Goal: Task Accomplishment & Management: Complete application form

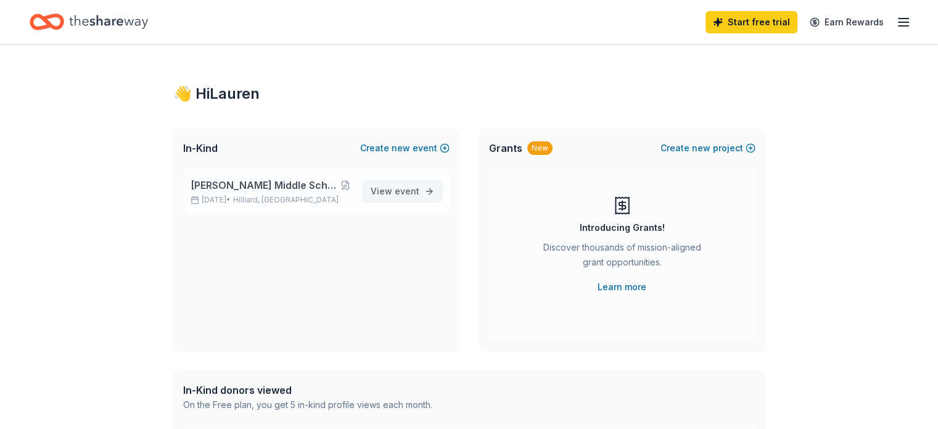
click at [393, 190] on span "View event" at bounding box center [395, 191] width 49 height 15
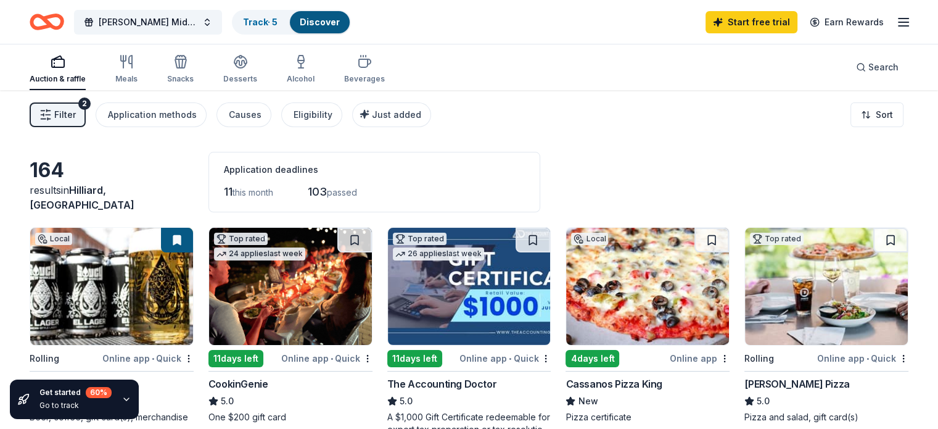
click at [62, 24] on icon "Home" at bounding box center [52, 21] width 19 height 12
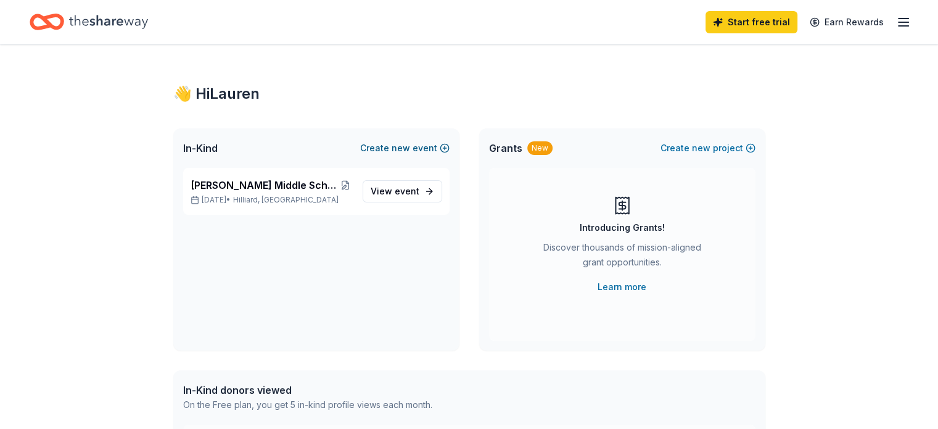
click at [421, 150] on button "Create new event" at bounding box center [404, 148] width 89 height 15
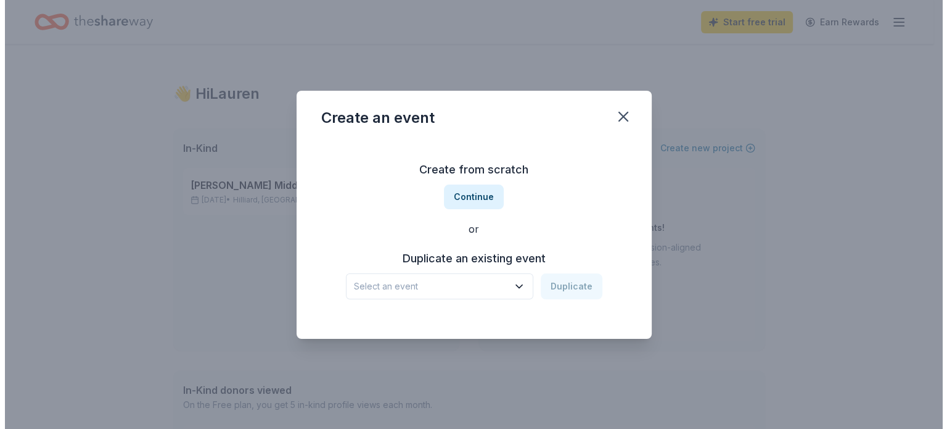
scroll to position [62, 0]
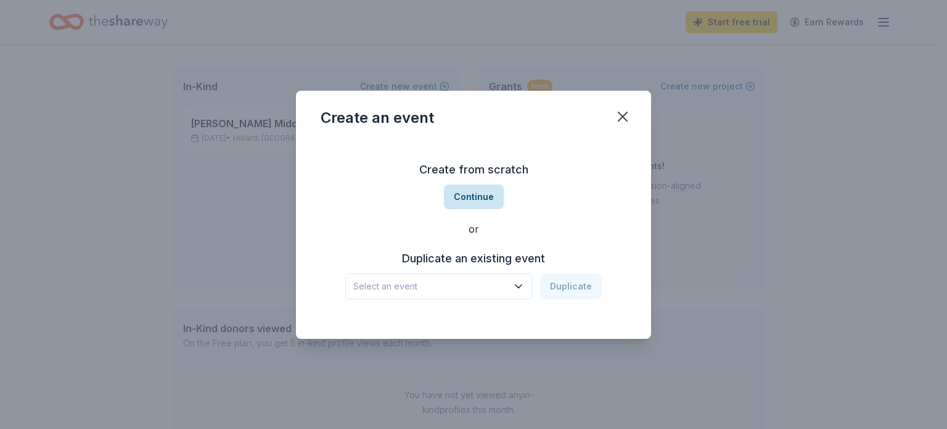
click at [464, 199] on button "Continue" at bounding box center [474, 196] width 60 height 25
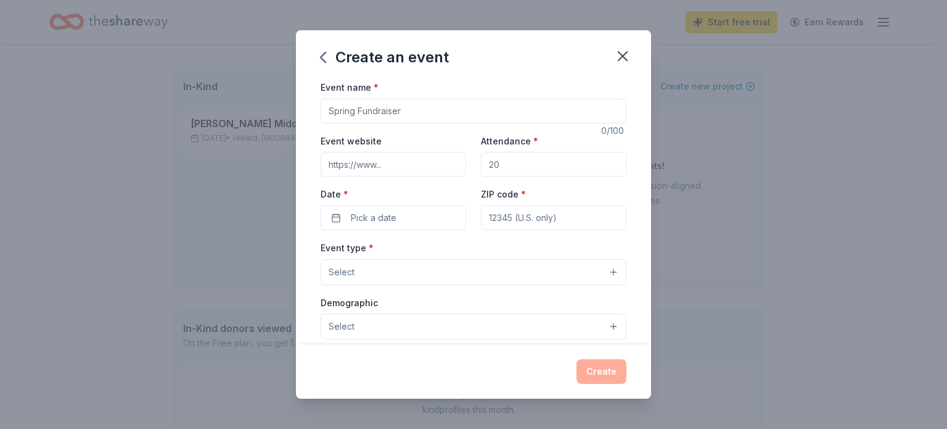
click at [519, 167] on input "Attendance *" at bounding box center [554, 164] width 146 height 25
type input "250"
click at [445, 217] on button "Pick a date" at bounding box center [394, 217] width 146 height 25
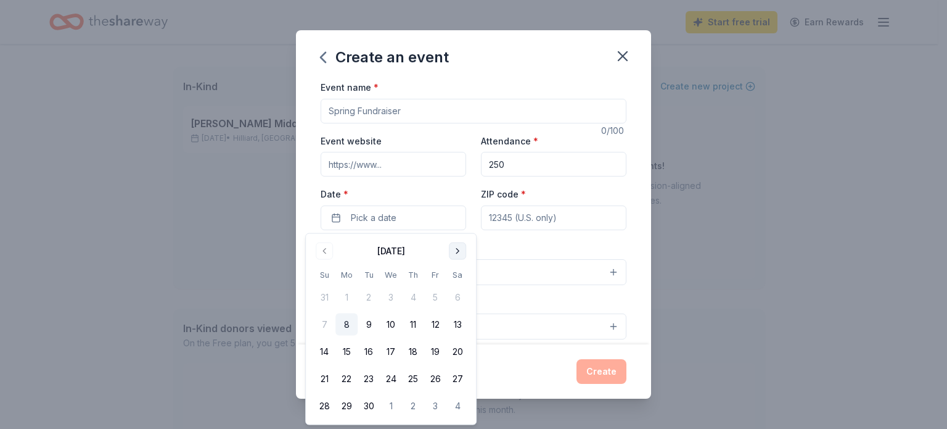
click at [461, 247] on button "Go to next month" at bounding box center [457, 250] width 17 height 17
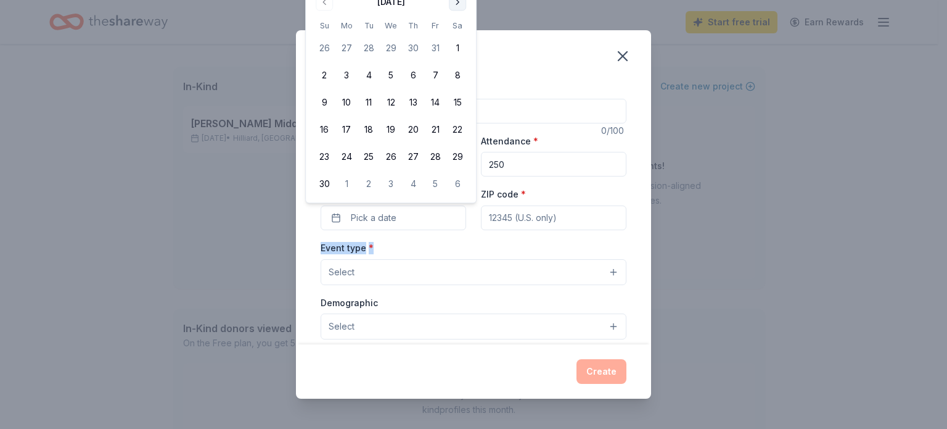
click at [461, 247] on div "Event type * Select" at bounding box center [474, 262] width 306 height 45
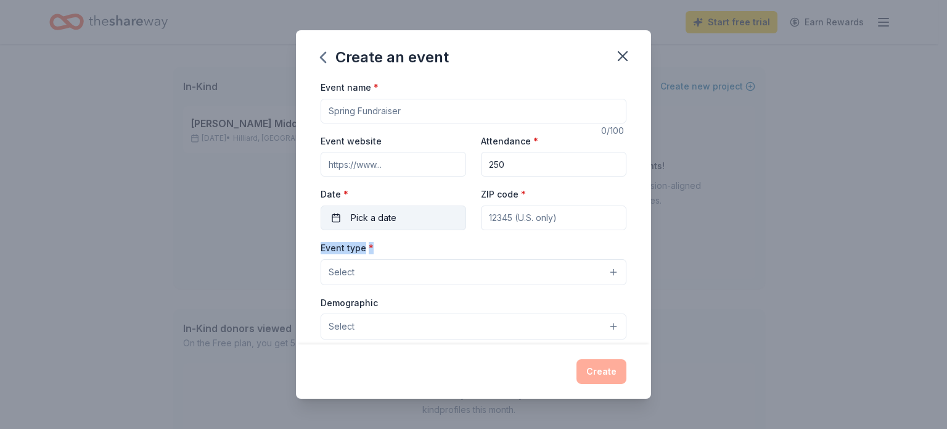
click at [417, 220] on button "Pick a date" at bounding box center [394, 217] width 146 height 25
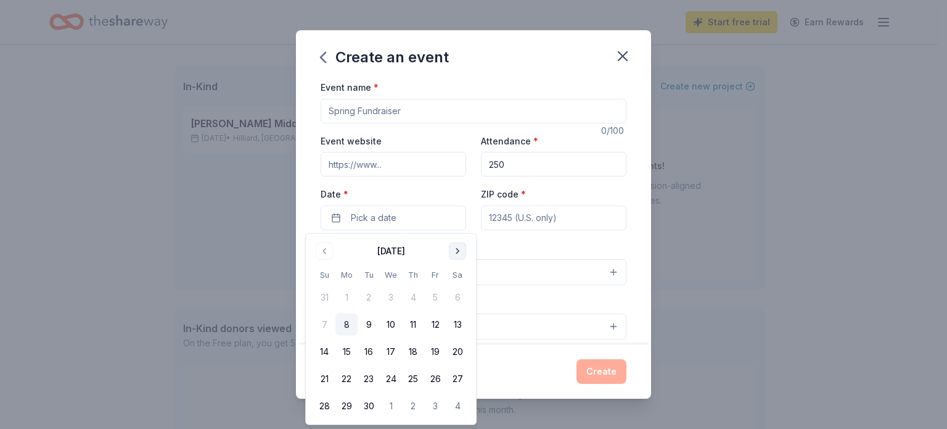
click at [452, 247] on button "Go to next month" at bounding box center [457, 250] width 17 height 17
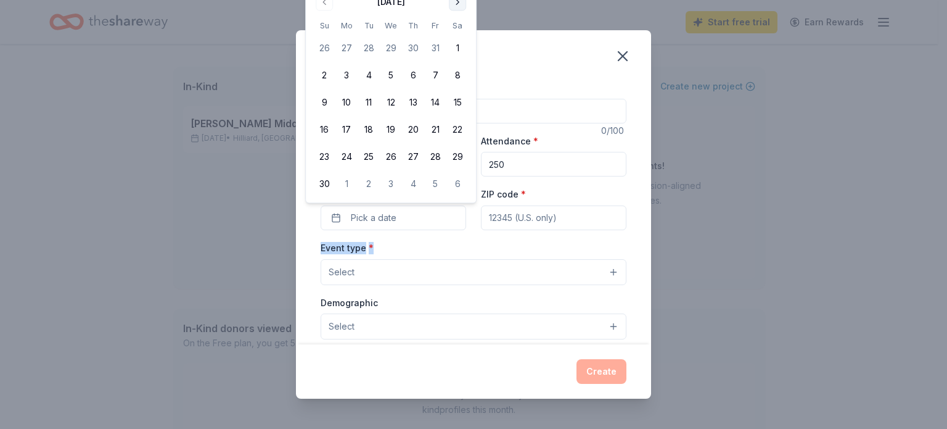
click at [455, 2] on button "Go to next month" at bounding box center [457, 1] width 17 height 17
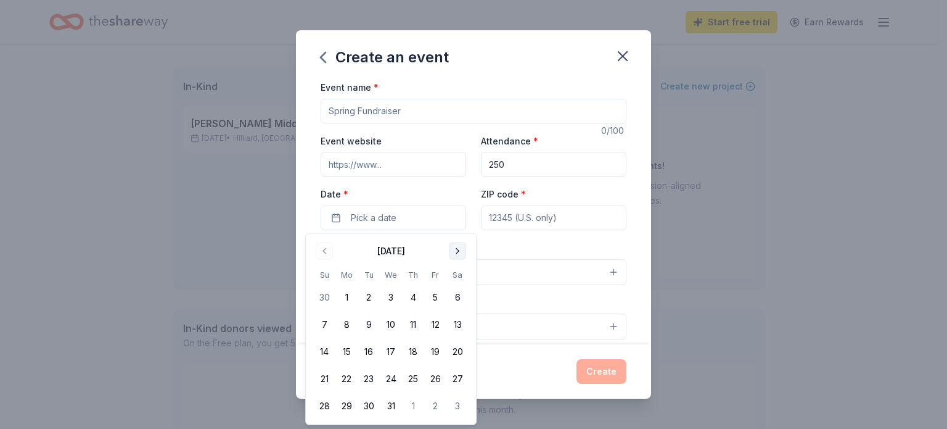
click at [454, 257] on button "Go to next month" at bounding box center [457, 250] width 17 height 17
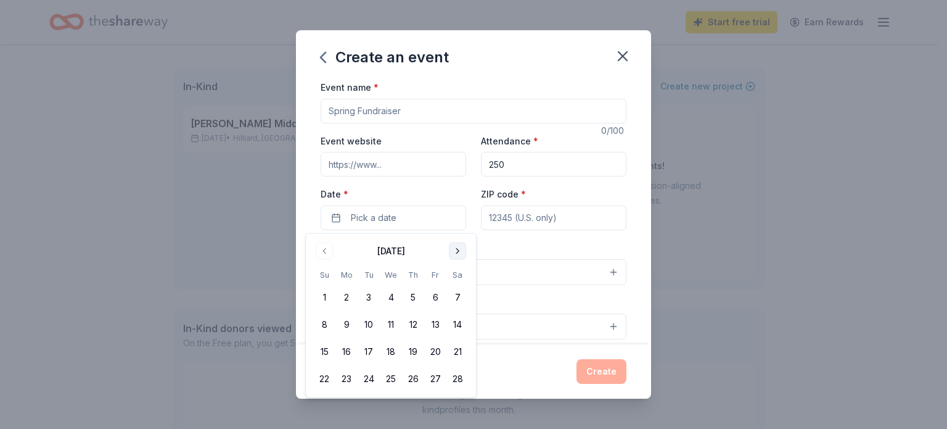
click at [454, 257] on button "Go to next month" at bounding box center [457, 250] width 17 height 17
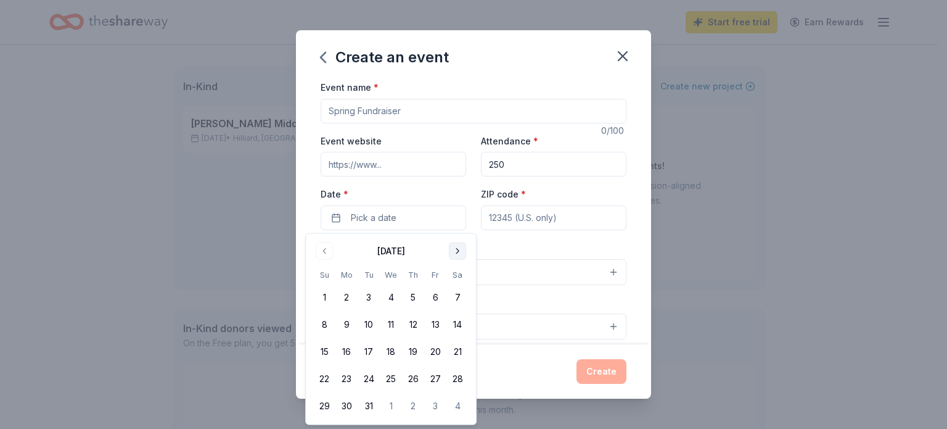
click at [454, 257] on button "Go to next month" at bounding box center [457, 250] width 17 height 17
click at [395, 352] on button "15" at bounding box center [391, 351] width 22 height 22
click at [389, 382] on button "22" at bounding box center [391, 379] width 22 height 22
click at [547, 215] on input "ZIP code *" at bounding box center [554, 217] width 146 height 25
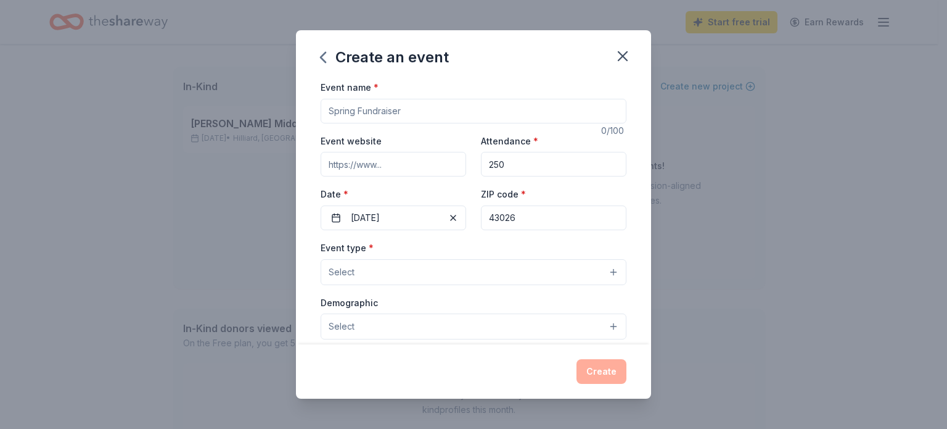
type input "43026"
click at [472, 278] on button "Select" at bounding box center [474, 272] width 306 height 26
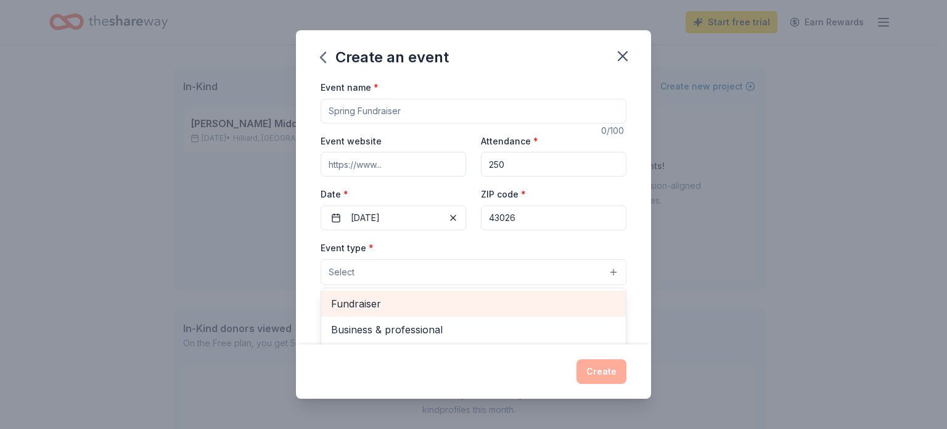
click at [465, 308] on span "Fundraiser" at bounding box center [473, 303] width 285 height 16
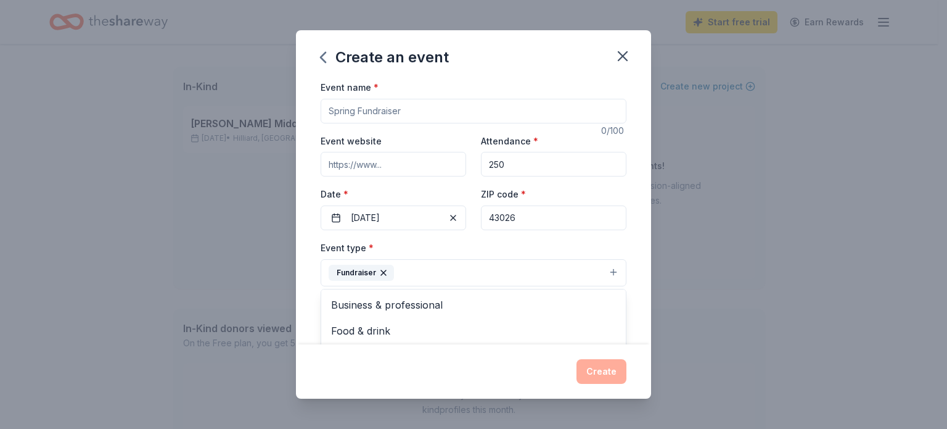
click at [575, 246] on div "Event type * Fundraiser Business & professional Food & drink Health & wellness …" at bounding box center [474, 263] width 306 height 46
click at [390, 329] on button "Select" at bounding box center [474, 328] width 306 height 26
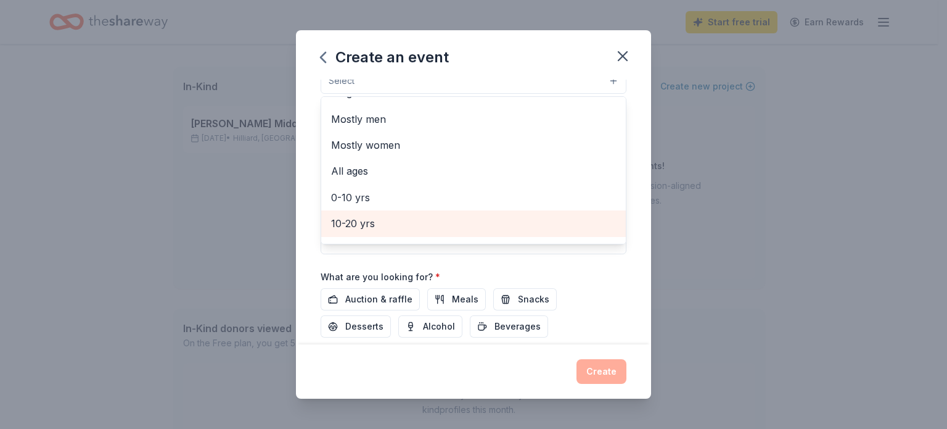
scroll to position [0, 0]
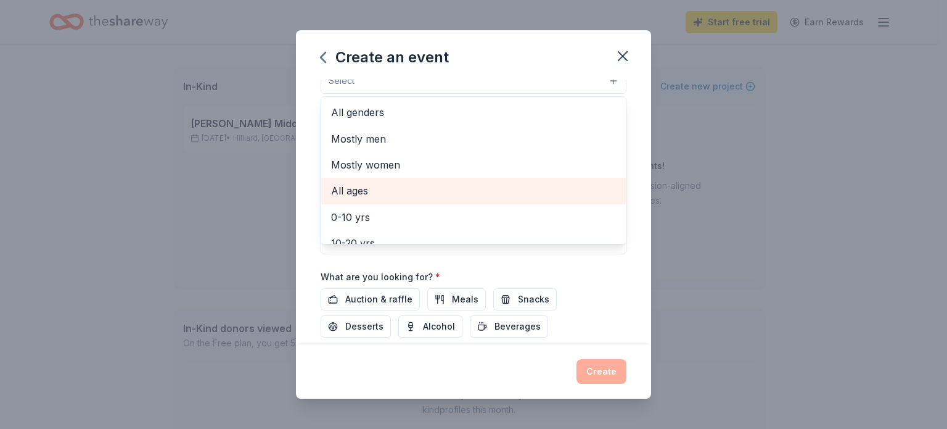
click at [405, 186] on span "All ages" at bounding box center [473, 191] width 285 height 16
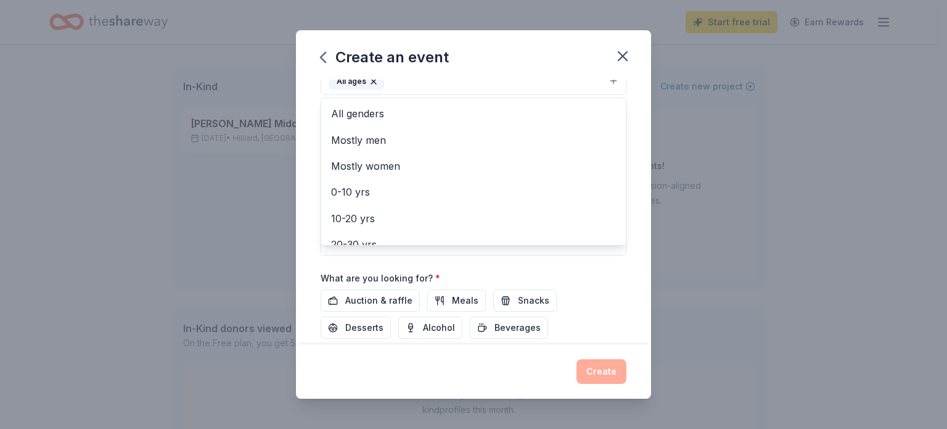
click at [374, 297] on div "Event name * 0 /100 Event website Attendance * 250 Date * [DATE] ZIP code * 430…" at bounding box center [474, 119] width 306 height 572
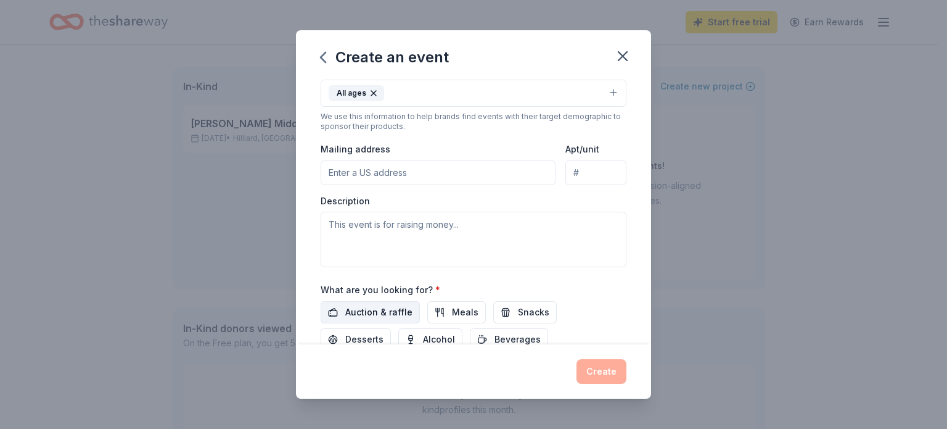
click at [385, 317] on span "Auction & raffle" at bounding box center [378, 312] width 67 height 15
click at [404, 232] on textarea at bounding box center [474, 240] width 306 height 56
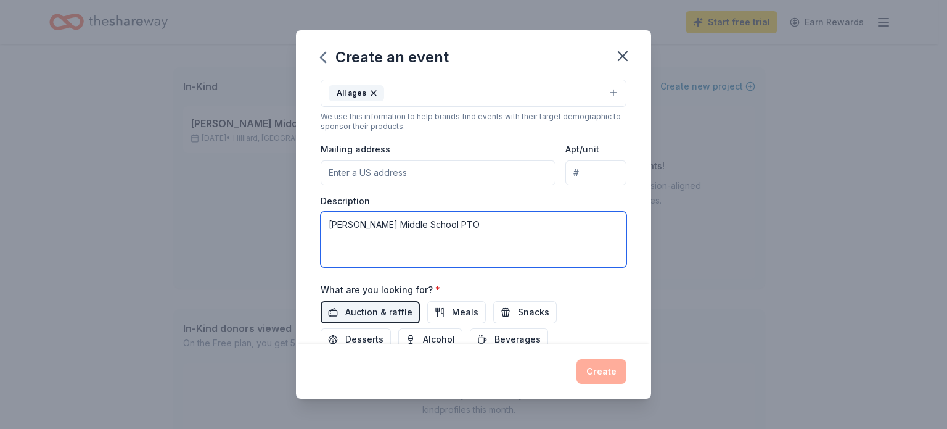
type textarea "[PERSON_NAME] Middle School PTO"
click at [582, 291] on div "What are you looking for? * Auction & raffle Meals Snacks Desserts Alcohol Beve…" at bounding box center [474, 316] width 306 height 68
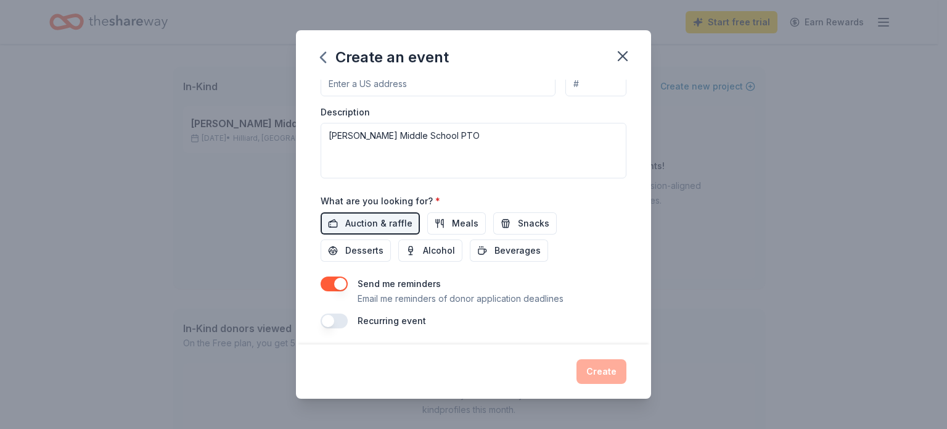
scroll to position [326, 0]
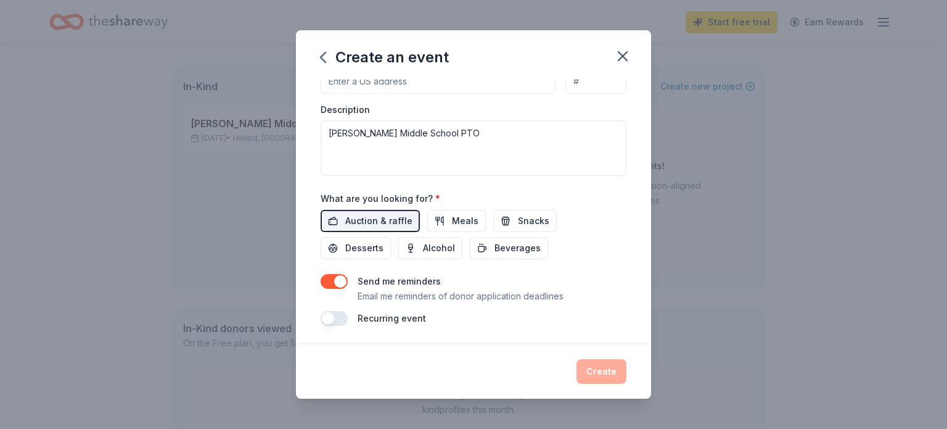
click at [335, 280] on button "button" at bounding box center [334, 281] width 27 height 15
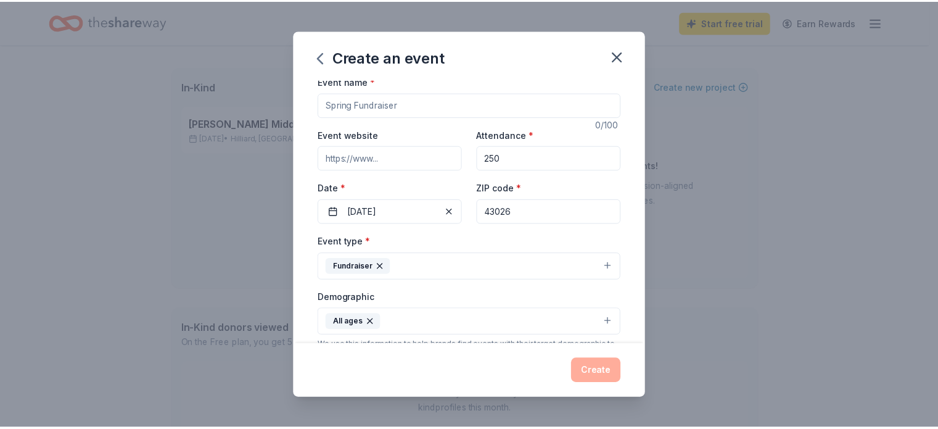
scroll to position [0, 0]
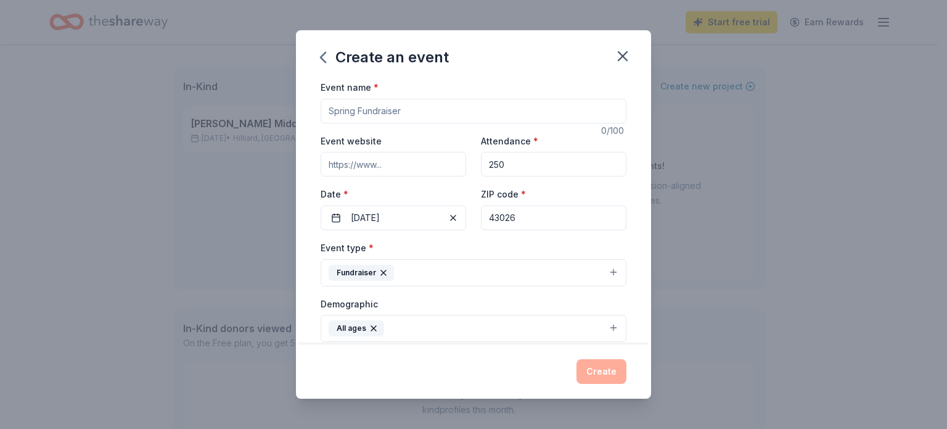
click at [400, 110] on input "Event name *" at bounding box center [474, 111] width 306 height 25
type input "Spring Fundraiser"
click at [585, 372] on button "Create" at bounding box center [602, 371] width 50 height 25
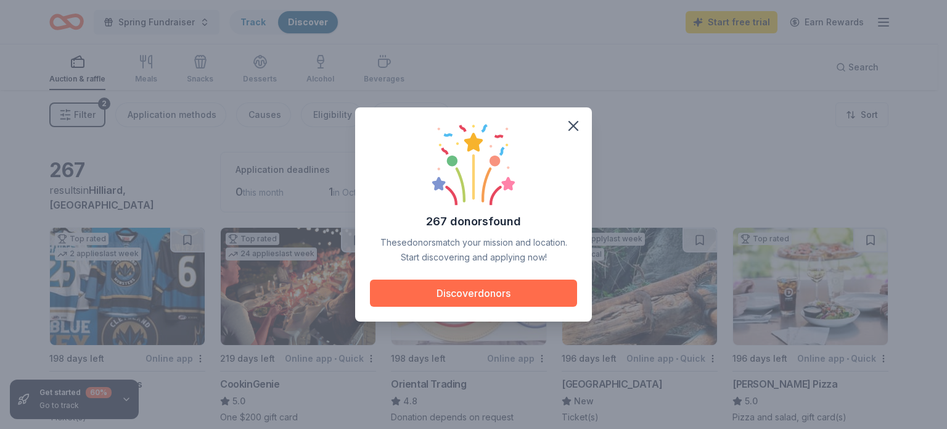
click at [437, 283] on button "Discover donors" at bounding box center [473, 292] width 207 height 27
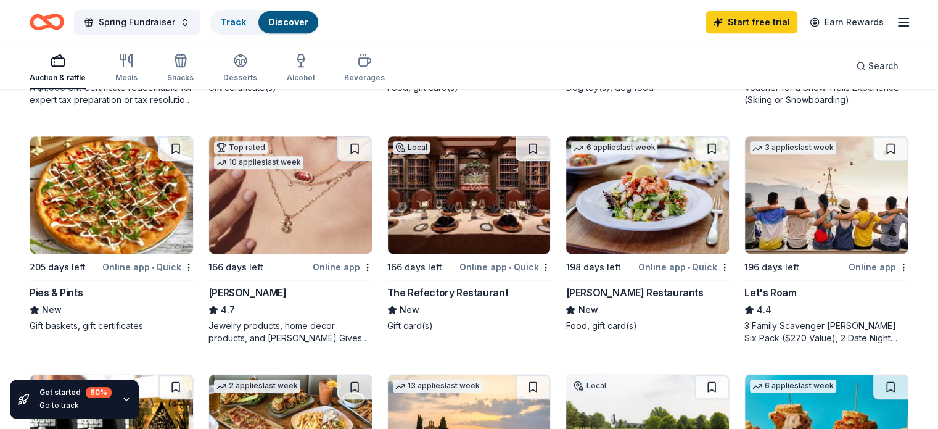
scroll to position [493, 0]
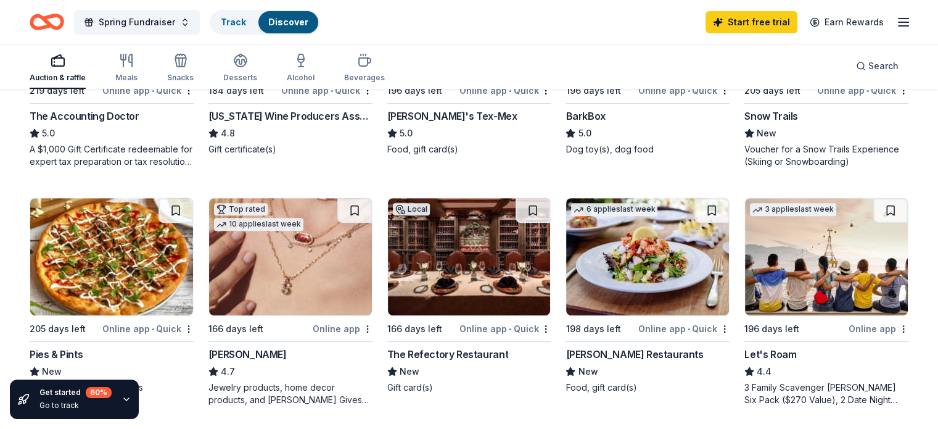
click at [447, 350] on div "The Refectory Restaurant" at bounding box center [447, 354] width 121 height 15
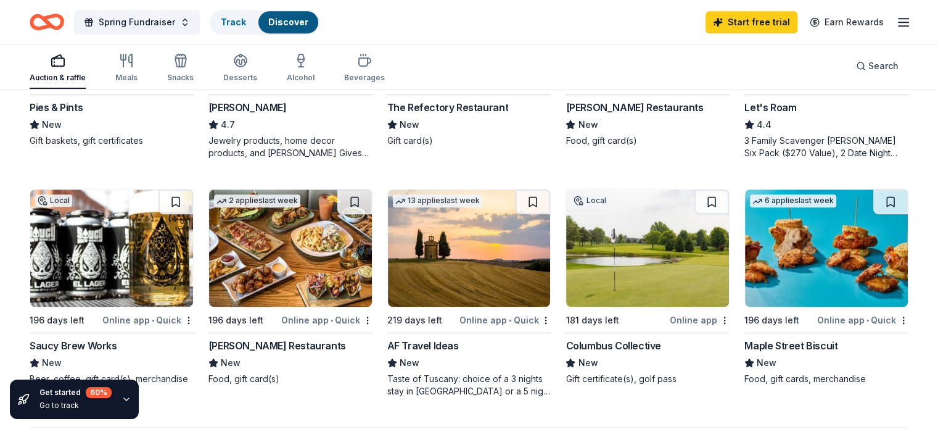
scroll to position [802, 0]
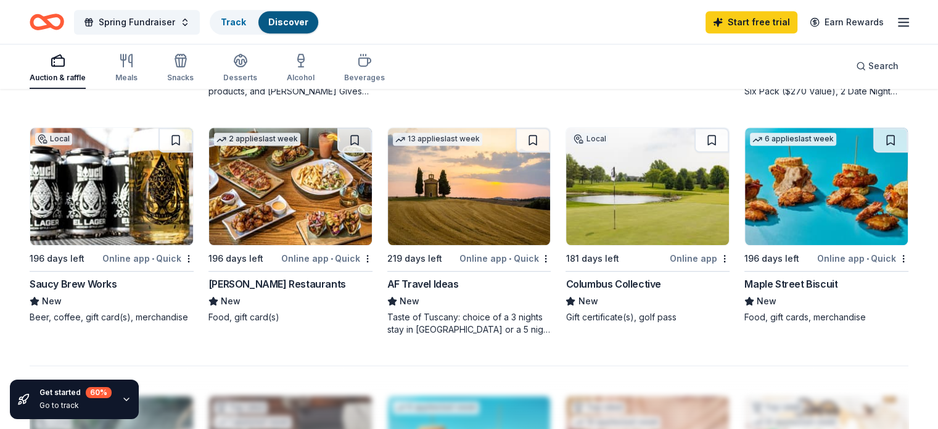
click at [607, 281] on div "Columbus Collective" at bounding box center [613, 283] width 95 height 15
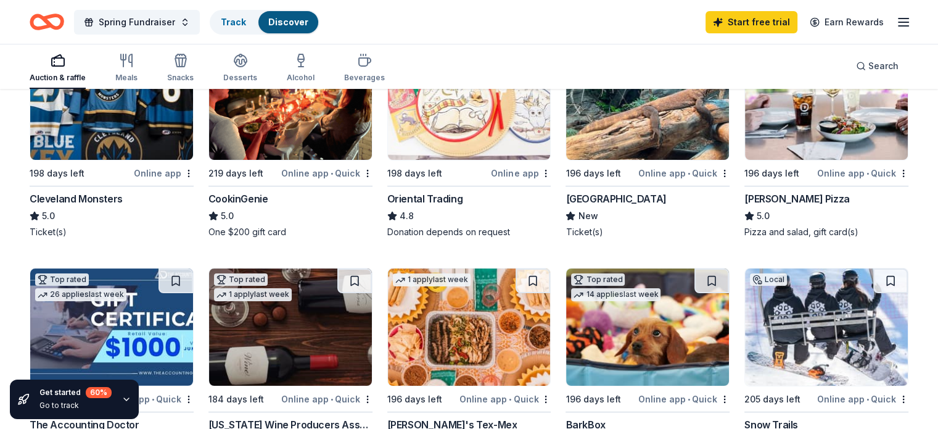
scroll to position [0, 0]
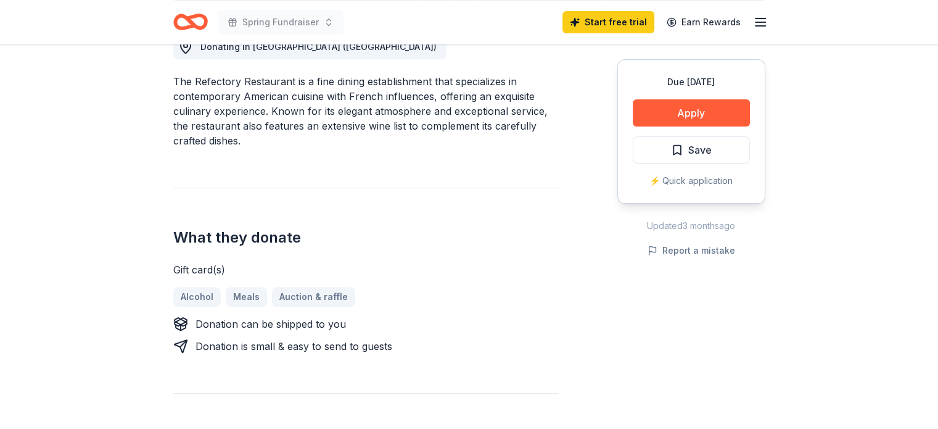
scroll to position [62, 0]
